Goal: Task Accomplishment & Management: Use online tool/utility

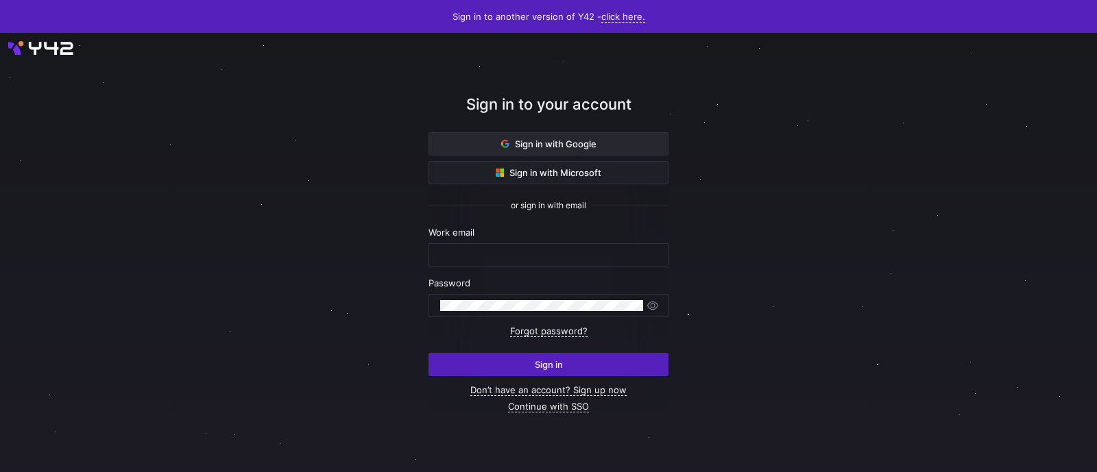
click at [575, 150] on span at bounding box center [548, 144] width 239 height 22
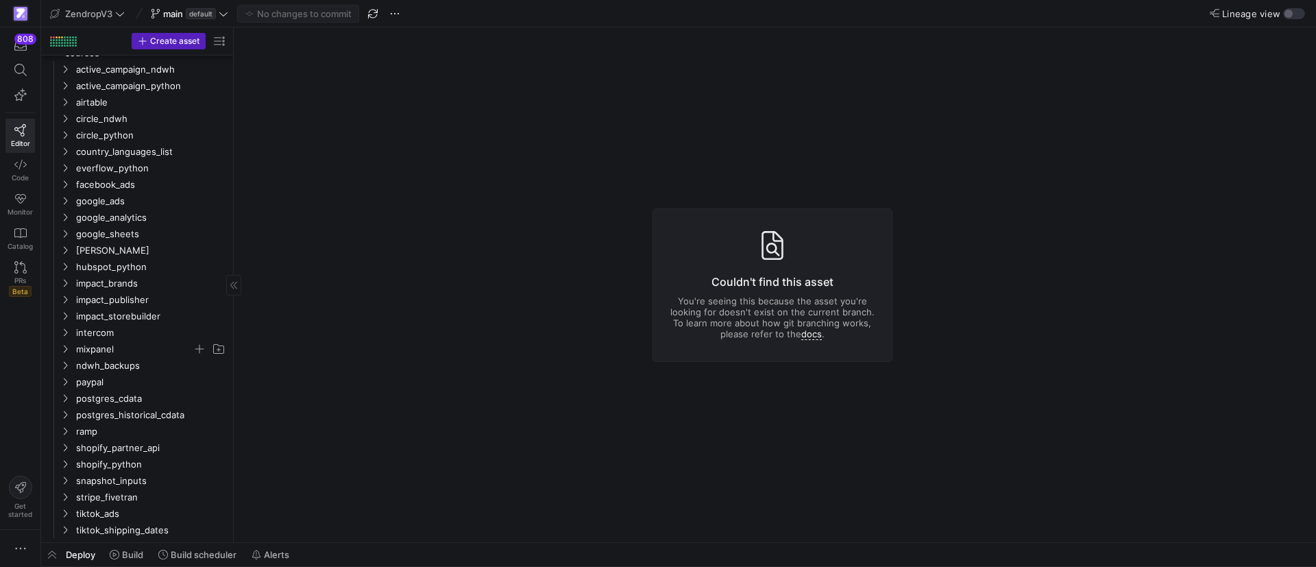
scroll to position [407, 0]
click at [65, 397] on icon "Press SPACE to select this row." at bounding box center [65, 397] width 10 height 8
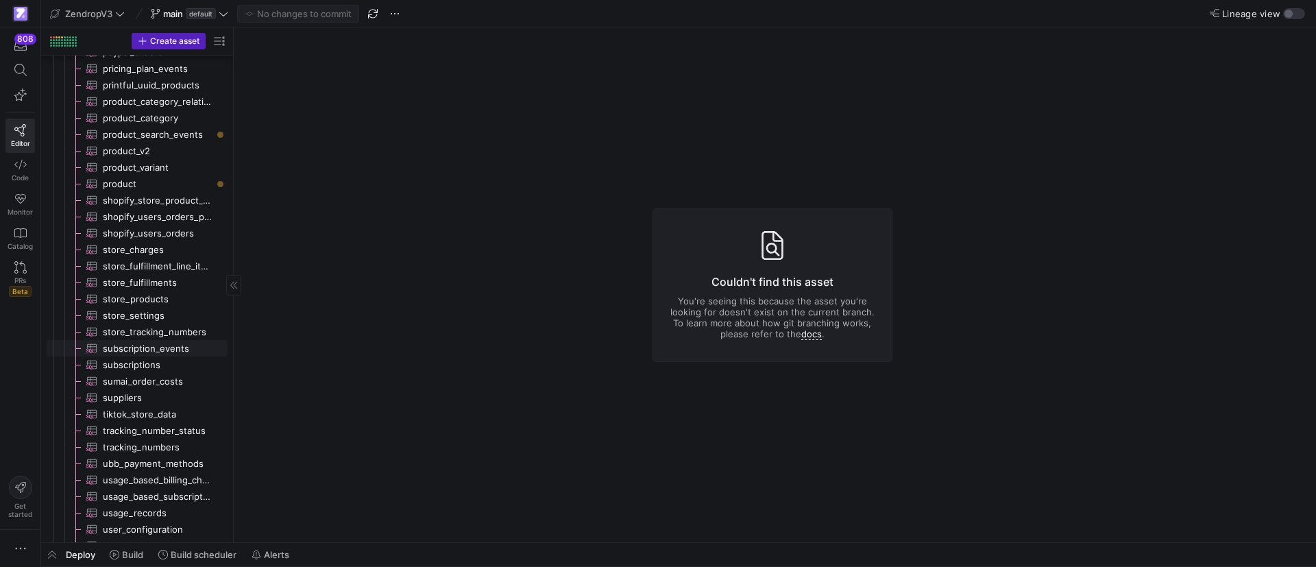
scroll to position [1024, 0]
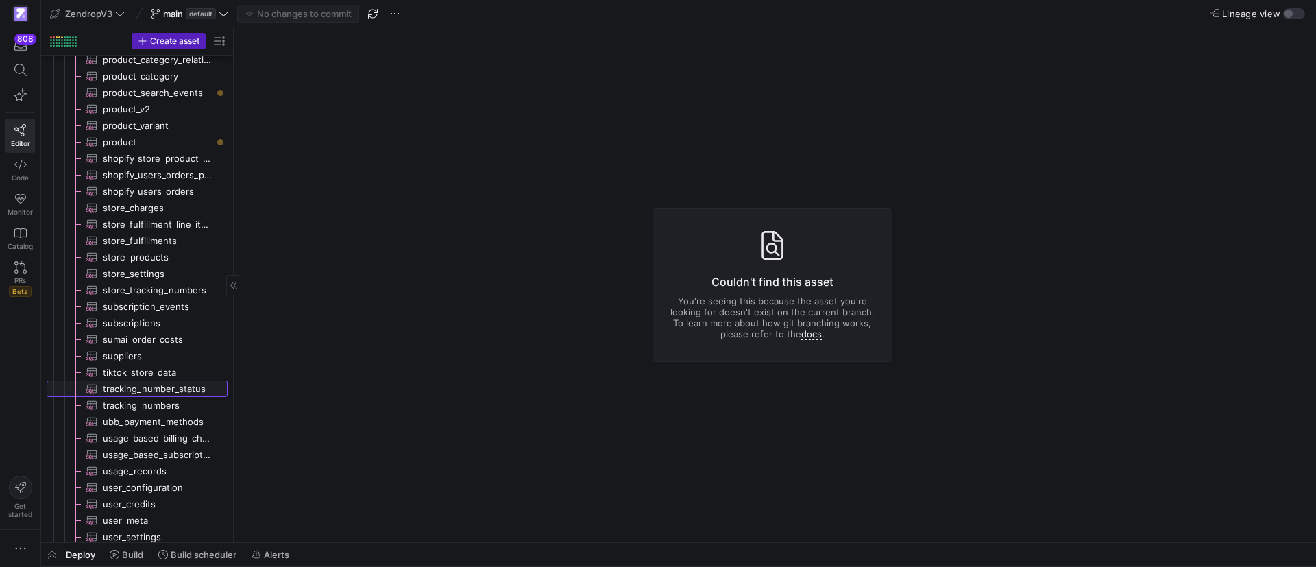
click at [164, 387] on span "tracking_number_status​​​​​​​​​" at bounding box center [157, 389] width 109 height 16
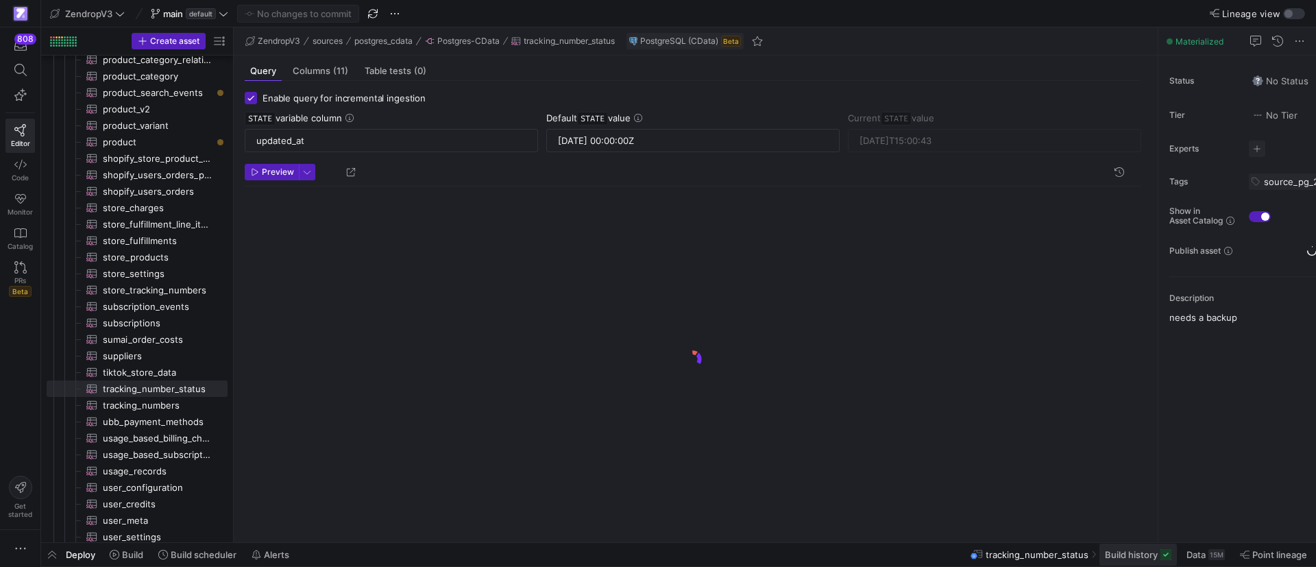
click at [1133, 557] on span "Build history" at bounding box center [1131, 554] width 53 height 11
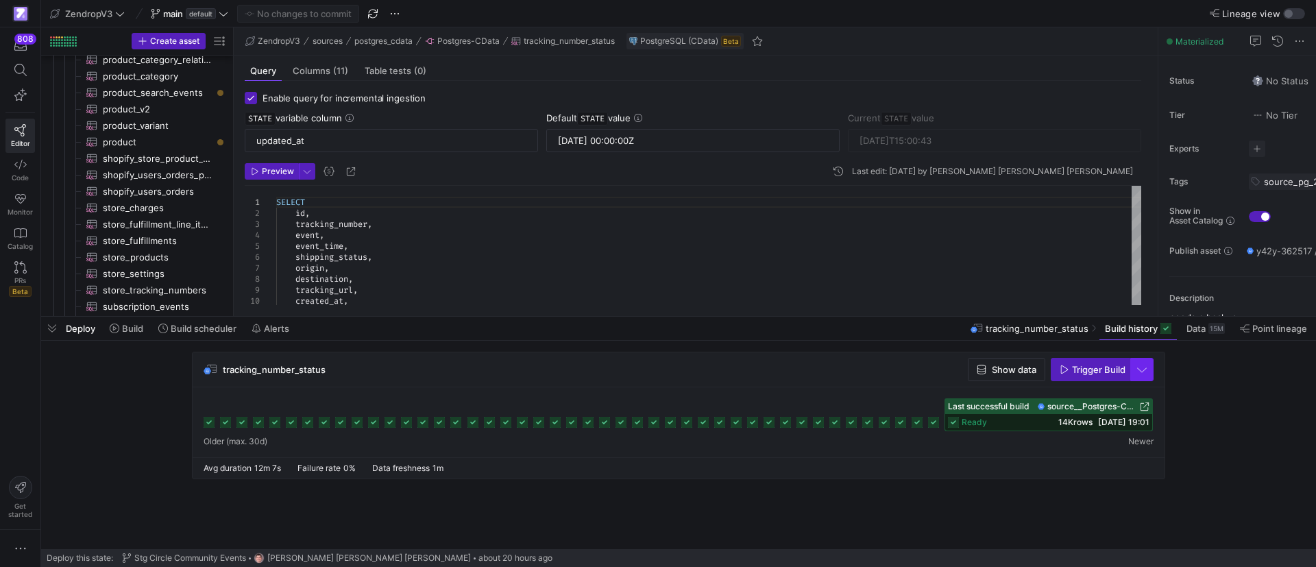
click at [1151, 372] on span "button" at bounding box center [1142, 370] width 22 height 22
click at [1093, 413] on span "Full Refresh Build" at bounding box center [1101, 415] width 86 height 11
click at [1084, 365] on span "Trigger Build" at bounding box center [1098, 369] width 53 height 11
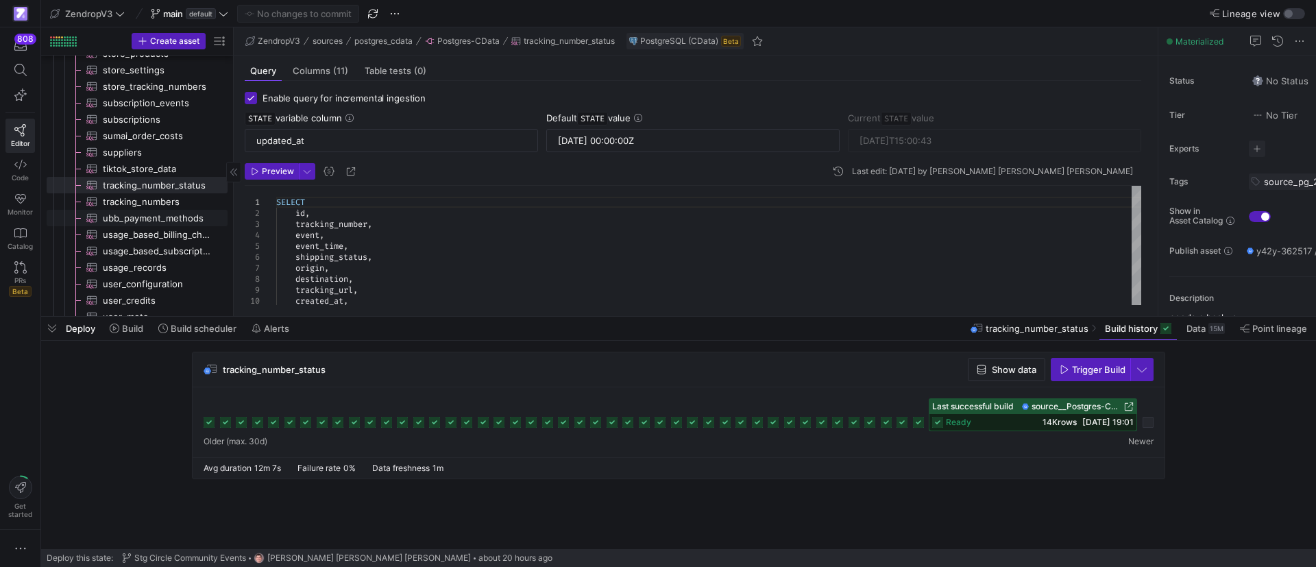
scroll to position [1230, 0]
click at [165, 195] on span "tracking_numbers​​​​​​​​​" at bounding box center [157, 200] width 109 height 16
type input "2025-09-25T13:27:02"
type textarea "SELECT id, tracking_number, last_status, next_check_at, is_active, created_at, …"
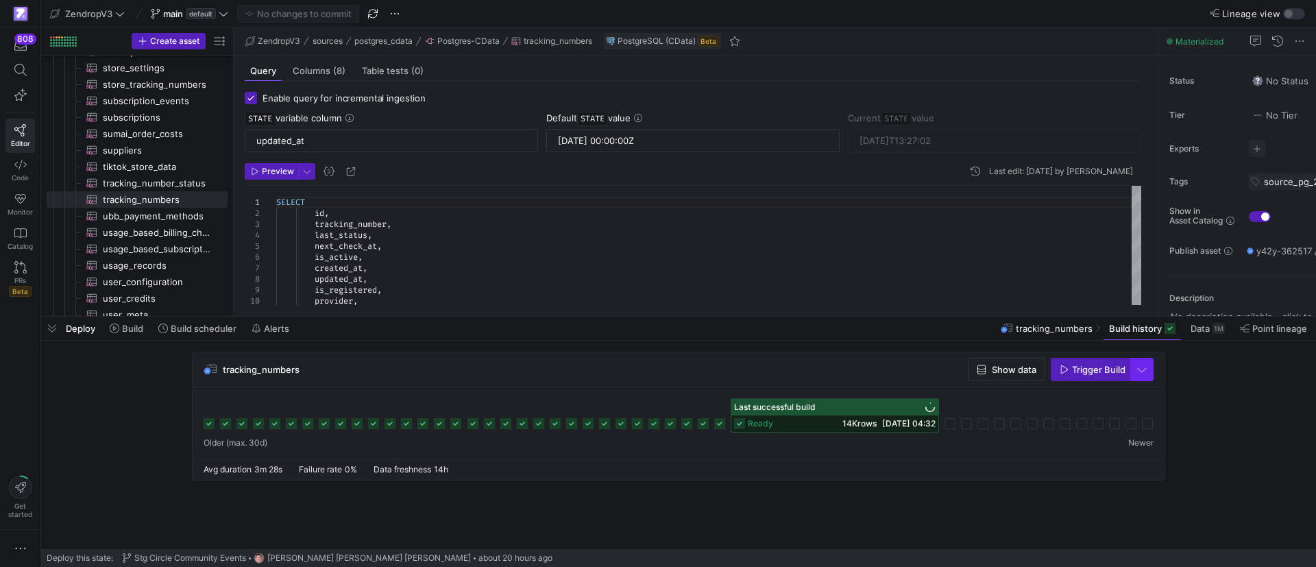
click at [1139, 374] on span "button" at bounding box center [1142, 370] width 22 height 22
click at [1081, 409] on button "Full Refresh Build" at bounding box center [1101, 415] width 103 height 22
click at [1086, 374] on span "Trigger Build" at bounding box center [1098, 369] width 53 height 11
click at [1134, 374] on span "button" at bounding box center [1142, 370] width 22 height 22
click at [159, 188] on div at bounding box center [658, 283] width 1316 height 567
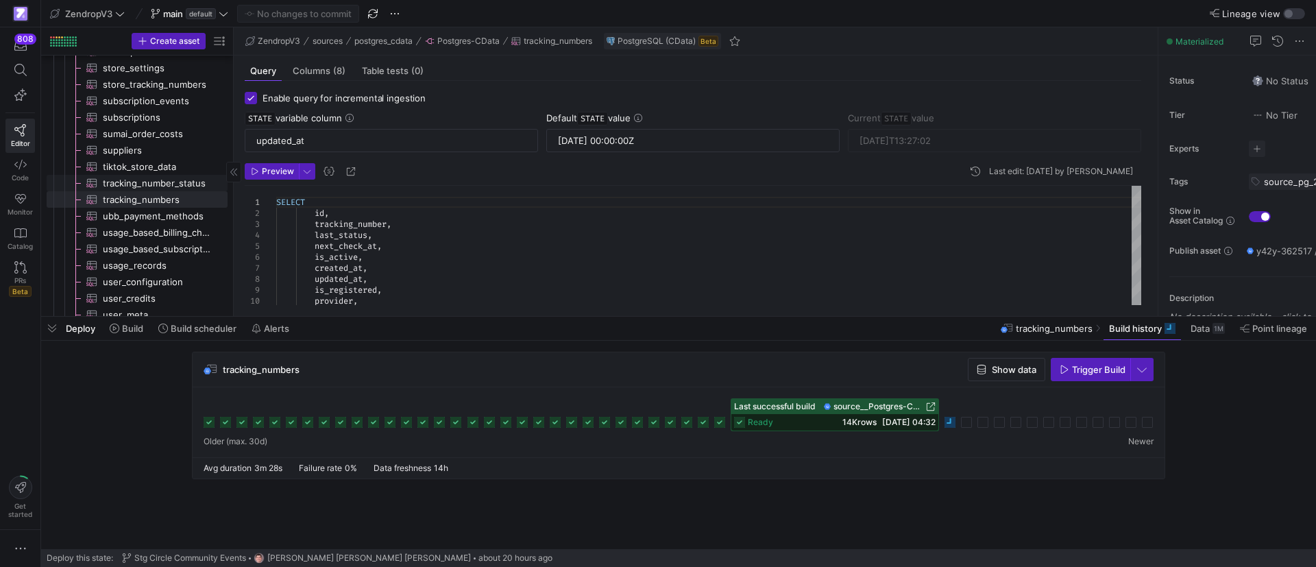
click at [147, 184] on span "tracking_number_status​​​​​​​​​" at bounding box center [157, 183] width 109 height 16
type input "[DATE]T15:00:43"
type textarea "SELECT id, tracking_number, event, event_time, shipping_status, origin, destina…"
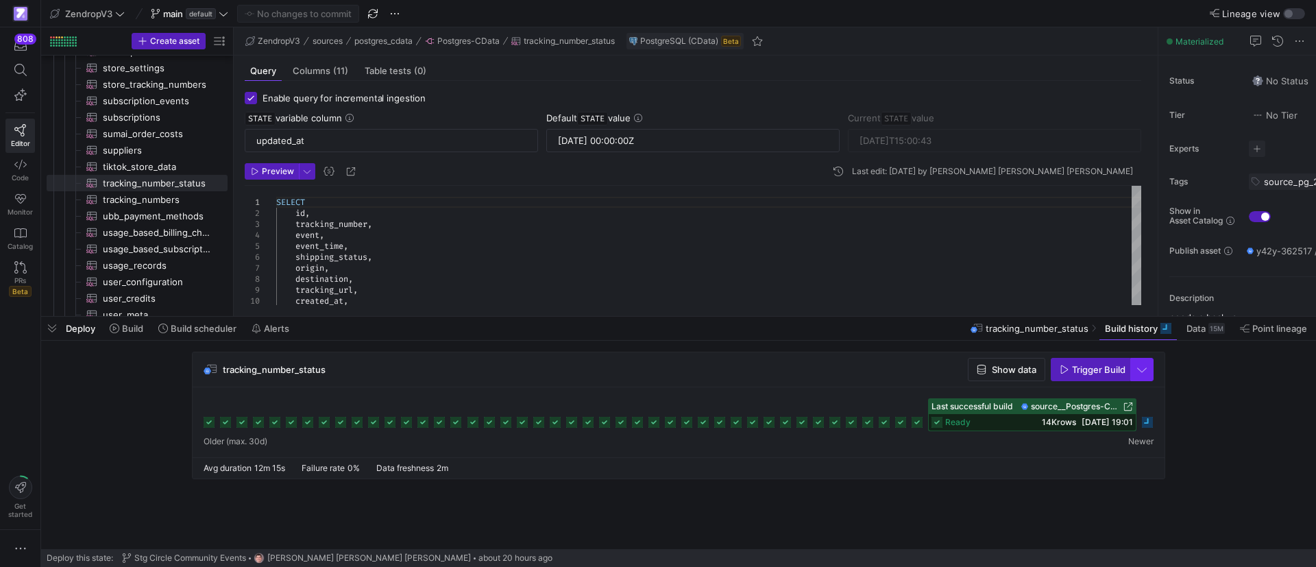
click at [1139, 376] on span "button" at bounding box center [1142, 370] width 22 height 22
click at [641, 378] on div at bounding box center [658, 283] width 1316 height 567
click at [193, 323] on span "Build scheduler" at bounding box center [204, 328] width 66 height 11
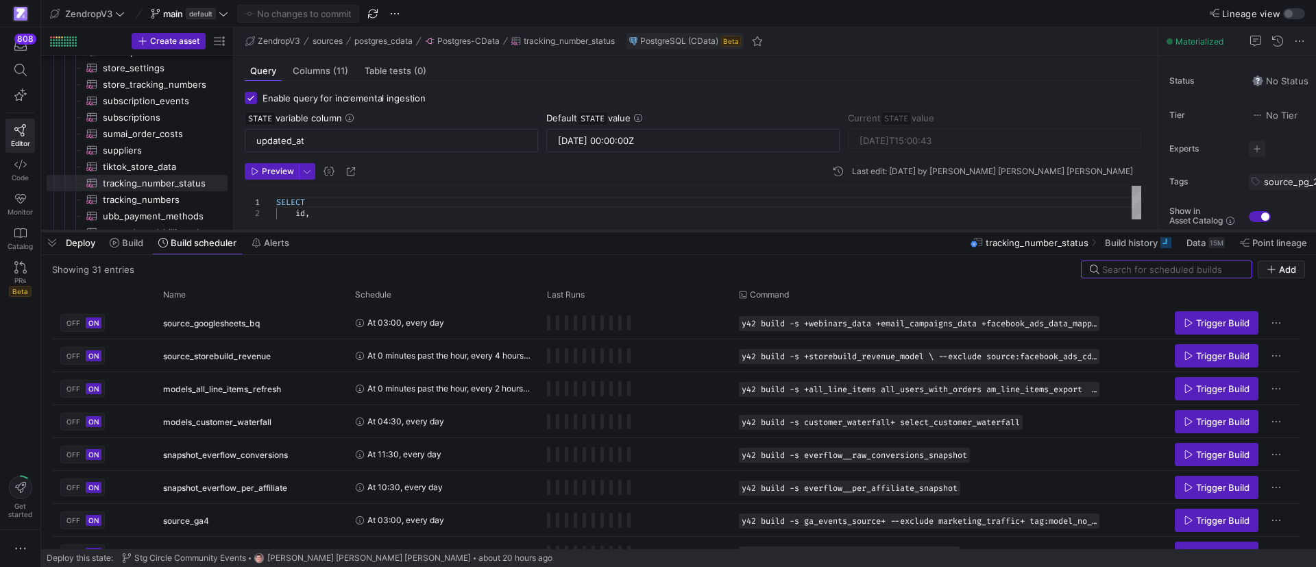
drag, startPoint x: 369, startPoint y: 316, endPoint x: 375, endPoint y: 229, distance: 87.3
click at [375, 229] on div at bounding box center [678, 230] width 1275 height 5
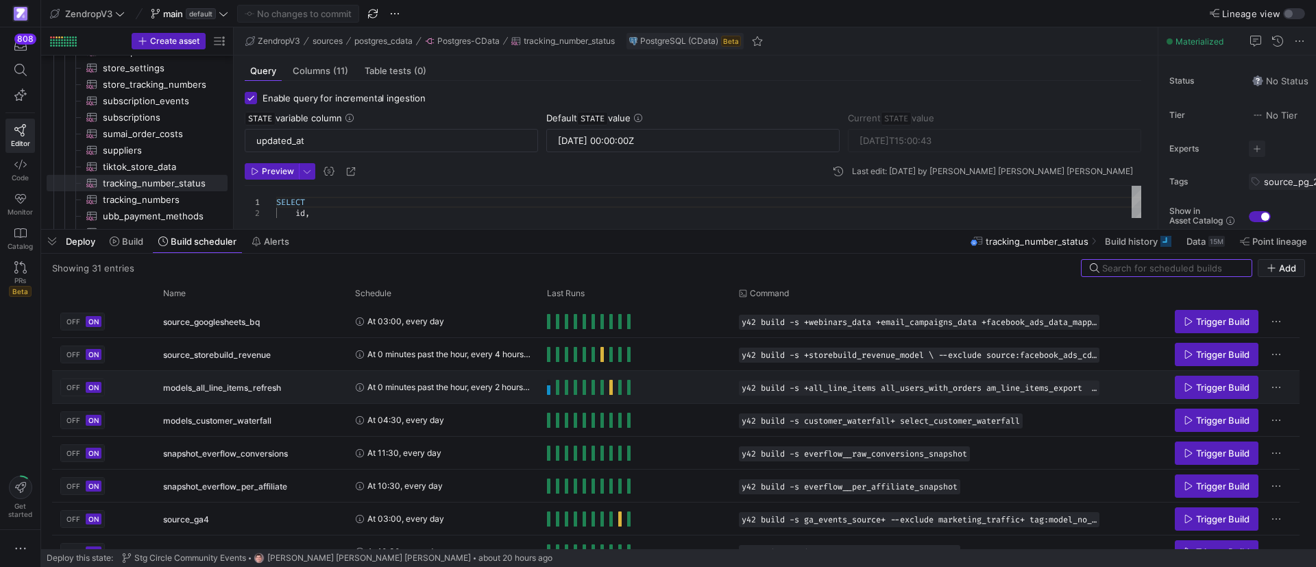
click at [79, 389] on span "OFF" at bounding box center [73, 387] width 14 height 8
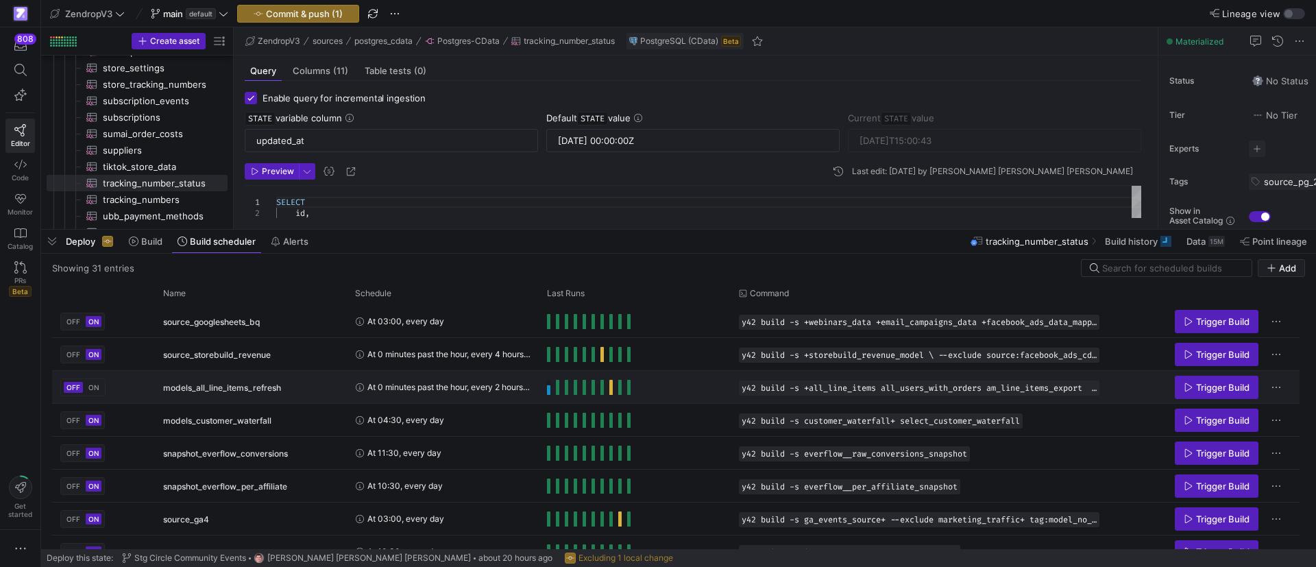
click at [95, 386] on span "ON" at bounding box center [93, 387] width 11 height 8
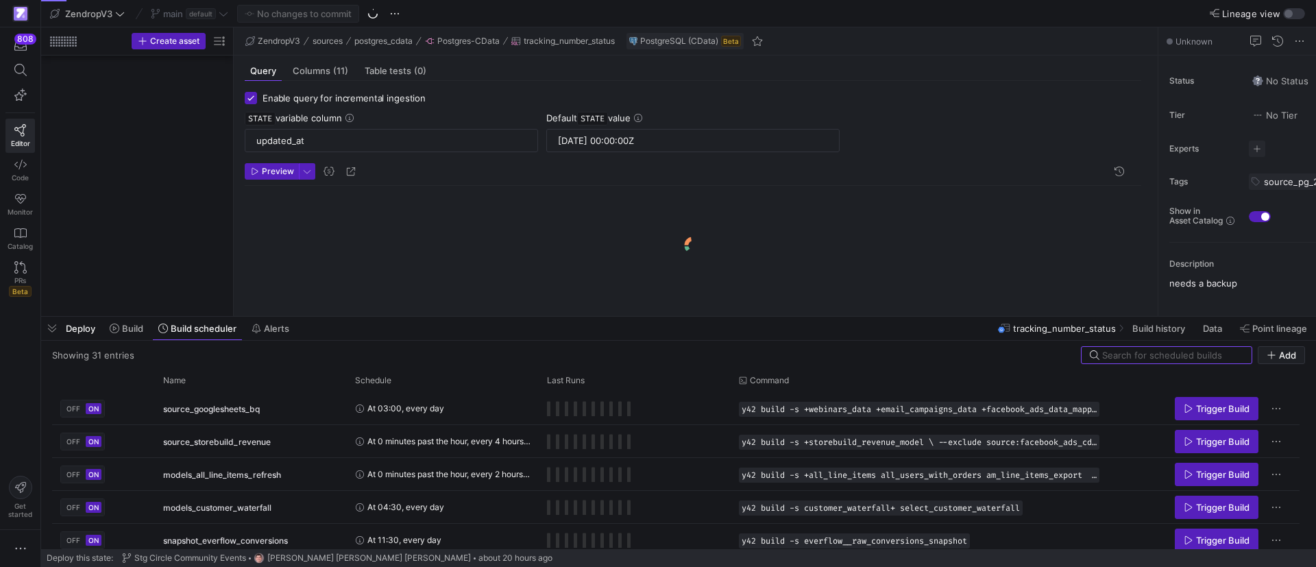
scroll to position [1105, 0]
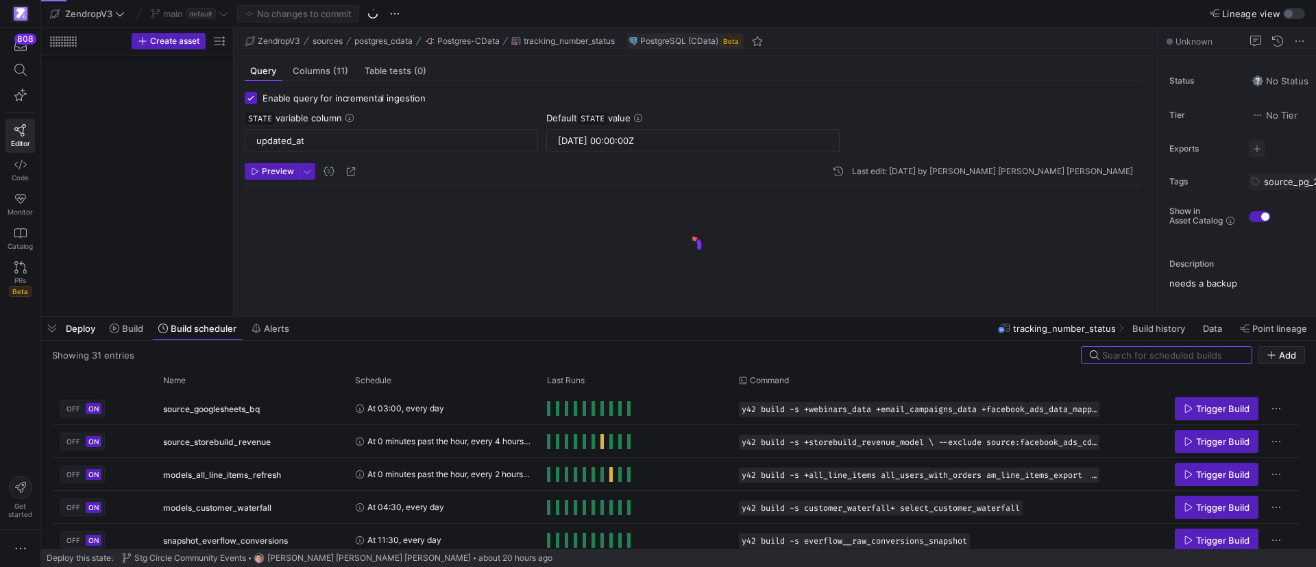
scroll to position [1105, 0]
